Goal: Navigation & Orientation: Find specific page/section

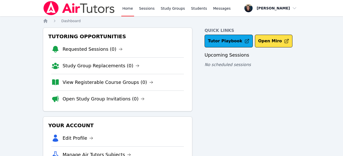
click at [126, 8] on link "Home" at bounding box center [127, 8] width 13 height 16
click at [143, 11] on link "Sessions" at bounding box center [147, 8] width 18 height 16
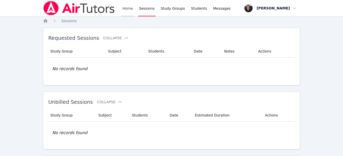
click at [131, 9] on link "Home" at bounding box center [127, 8] width 13 height 16
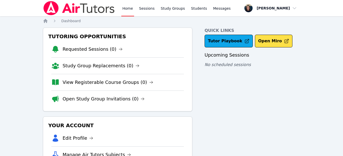
click at [131, 9] on link "Home" at bounding box center [127, 8] width 13 height 16
